Goal: Book appointment/travel/reservation

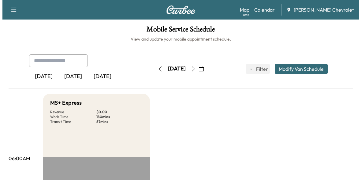
scroll to position [245, 0]
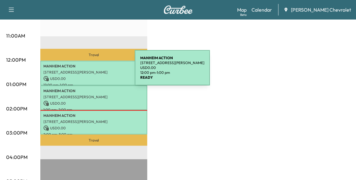
click at [89, 72] on p "[STREET_ADDRESS][PERSON_NAME]" at bounding box center [93, 72] width 101 height 5
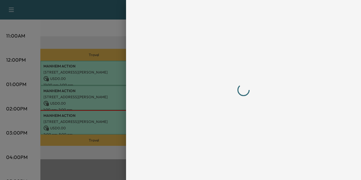
click at [89, 72] on div at bounding box center [180, 90] width 361 height 180
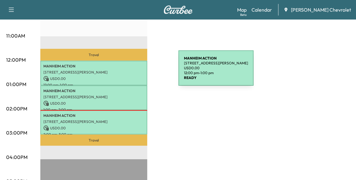
click at [131, 72] on p "[STREET_ADDRESS][PERSON_NAME]" at bounding box center [93, 72] width 101 height 5
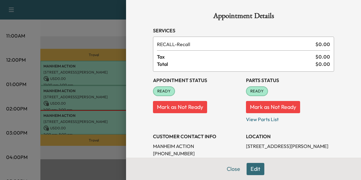
click at [250, 167] on button "Edit" at bounding box center [255, 169] width 18 height 12
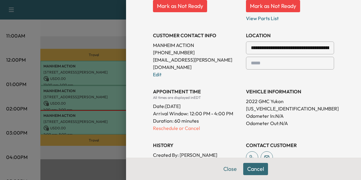
scroll to position [122, 0]
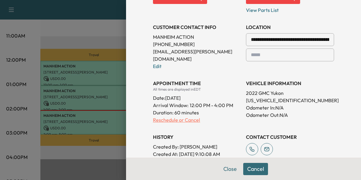
click at [164, 116] on p "Reschedule or Cancel" at bounding box center [197, 119] width 88 height 7
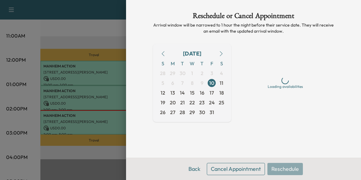
scroll to position [0, 0]
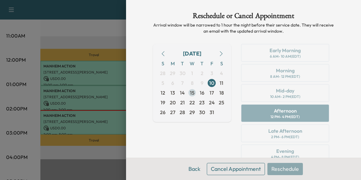
click at [190, 93] on span "15" at bounding box center [192, 92] width 5 height 7
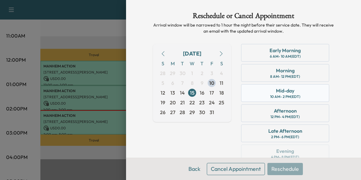
click at [276, 94] on div "Mid-day" at bounding box center [285, 90] width 18 height 7
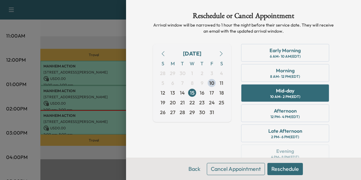
click at [276, 171] on button "Reschedule" at bounding box center [284, 169] width 35 height 12
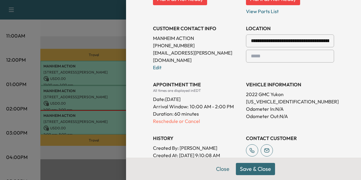
scroll to position [122, 0]
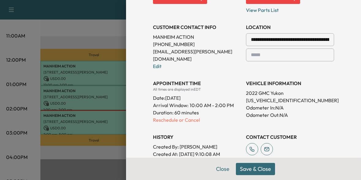
click at [258, 167] on button "Save & Close" at bounding box center [255, 169] width 39 height 12
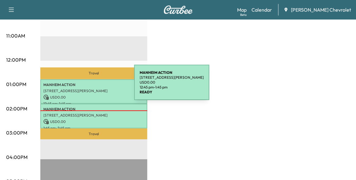
click at [88, 89] on p "[STREET_ADDRESS][PERSON_NAME]" at bounding box center [93, 91] width 101 height 5
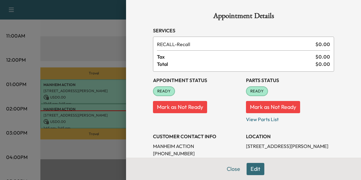
click at [252, 169] on button "Edit" at bounding box center [255, 169] width 18 height 12
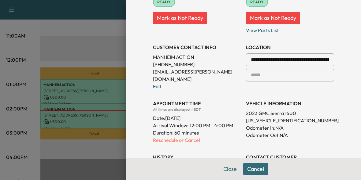
scroll to position [122, 0]
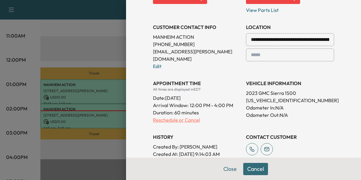
click at [169, 116] on p "Reschedule or Cancel" at bounding box center [197, 119] width 88 height 7
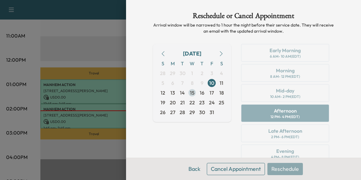
click at [190, 93] on span "15" at bounding box center [192, 92] width 5 height 7
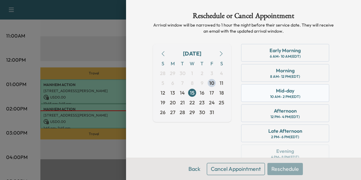
click at [288, 94] on div "Mid-day" at bounding box center [285, 90] width 18 height 7
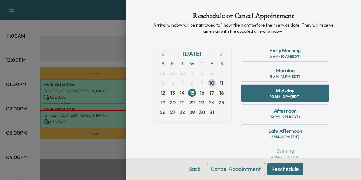
click at [278, 168] on button "Reschedule" at bounding box center [284, 169] width 35 height 12
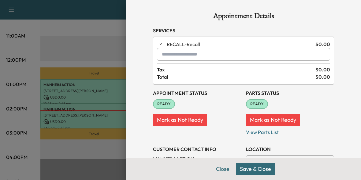
click at [242, 170] on button "Save & Close" at bounding box center [255, 169] width 39 height 12
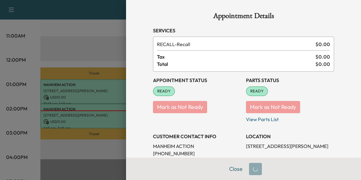
click at [77, 149] on div at bounding box center [180, 90] width 361 height 180
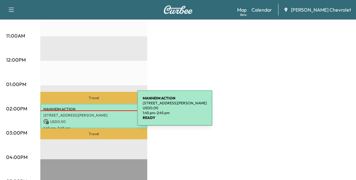
click at [91, 113] on p "[STREET_ADDRESS][PERSON_NAME]" at bounding box center [93, 115] width 101 height 5
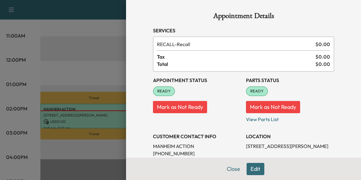
click at [252, 171] on button "Edit" at bounding box center [255, 169] width 18 height 12
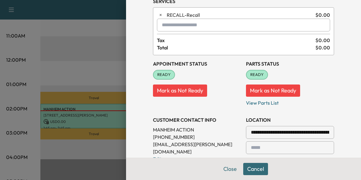
scroll to position [122, 0]
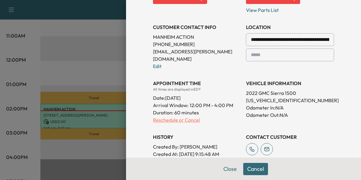
click at [166, 116] on p "Reschedule or Cancel" at bounding box center [197, 119] width 88 height 7
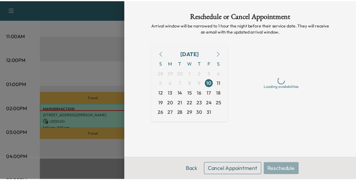
scroll to position [0, 0]
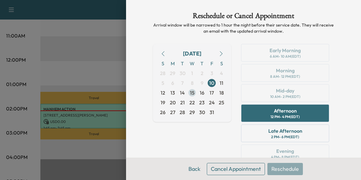
click at [190, 93] on span "15" at bounding box center [192, 92] width 5 height 7
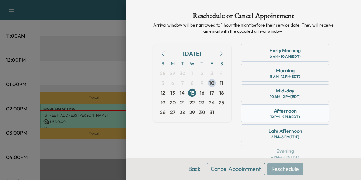
click at [274, 114] on div "Afternoon" at bounding box center [285, 110] width 23 height 7
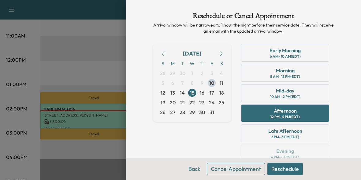
click at [277, 170] on button "Reschedule" at bounding box center [284, 169] width 35 height 12
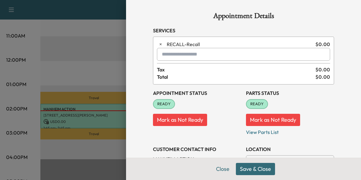
click at [244, 169] on button "Save & Close" at bounding box center [255, 169] width 39 height 12
